Goal: Navigation & Orientation: Find specific page/section

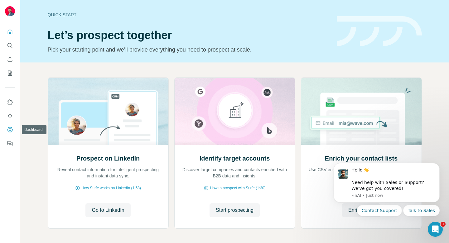
click at [11, 129] on icon "Dashboard" at bounding box center [10, 129] width 6 height 6
click at [10, 130] on icon "Dashboard" at bounding box center [10, 129] width 6 height 6
